Goal: Navigation & Orientation: Find specific page/section

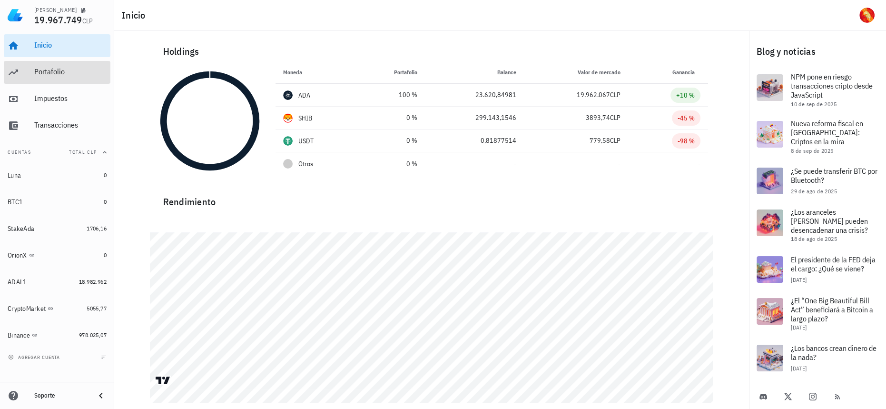
click at [53, 67] on div "Portafolio" at bounding box center [70, 71] width 72 height 21
click at [62, 80] on div "Portafolio" at bounding box center [70, 71] width 72 height 21
